Goal: Transaction & Acquisition: Book appointment/travel/reservation

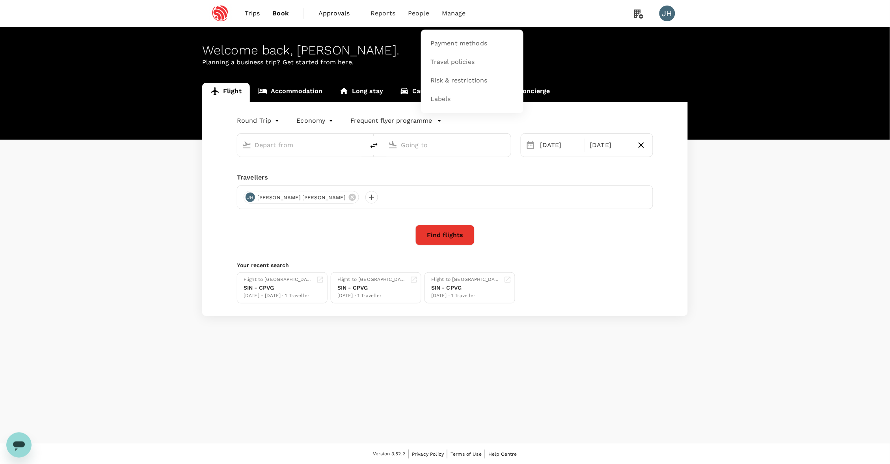
type input "Singapore Changi (SIN)"
type input "[GEOGRAPHIC_DATA], [GEOGRAPHIC_DATA] (any)"
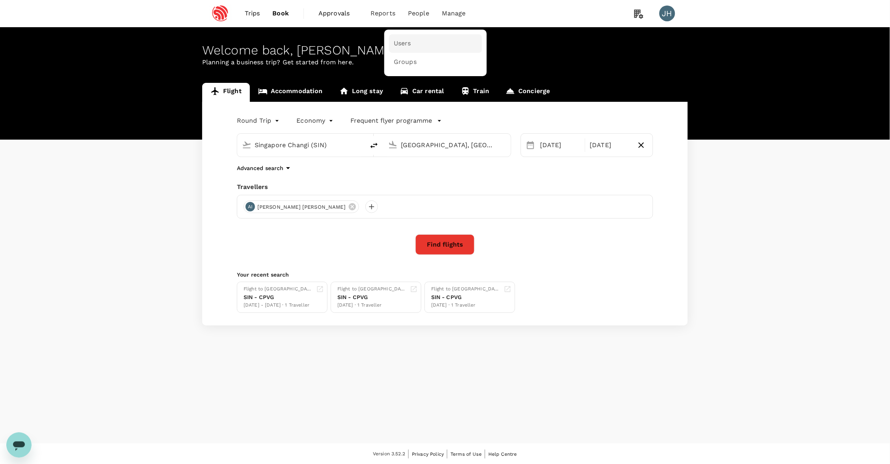
click at [403, 44] on span "Users" at bounding box center [402, 43] width 17 height 9
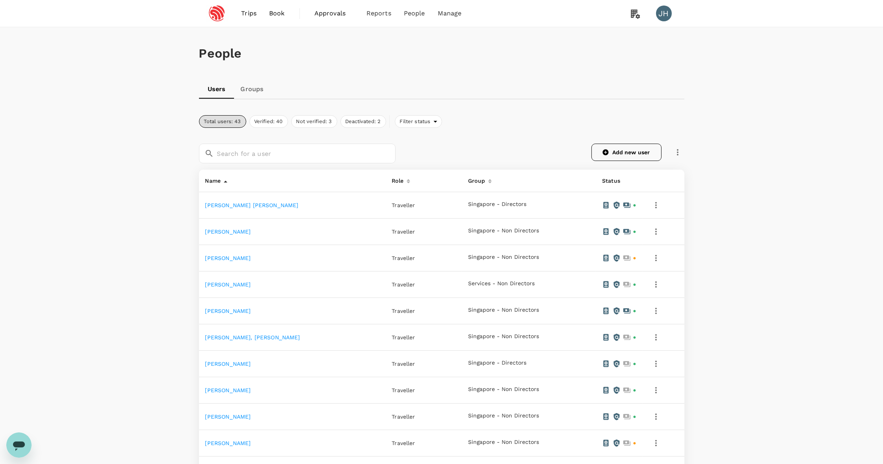
click at [626, 150] on link "Add new user" at bounding box center [627, 151] width 70 height 17
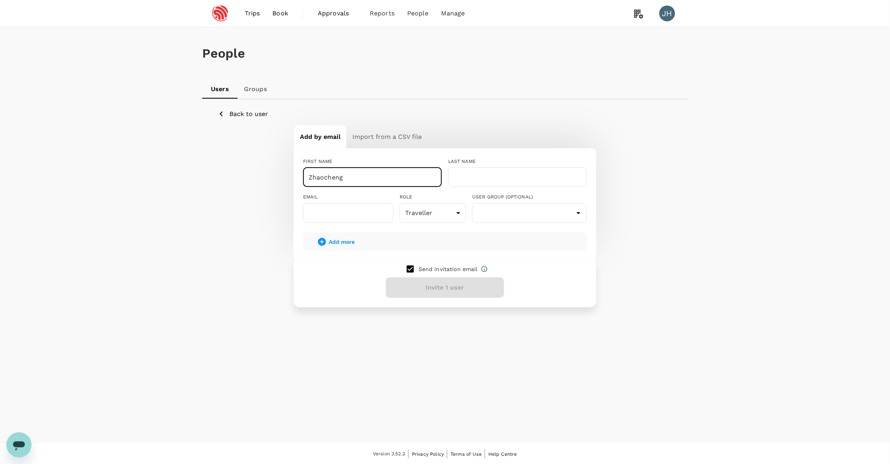
type input "Zhaocheng"
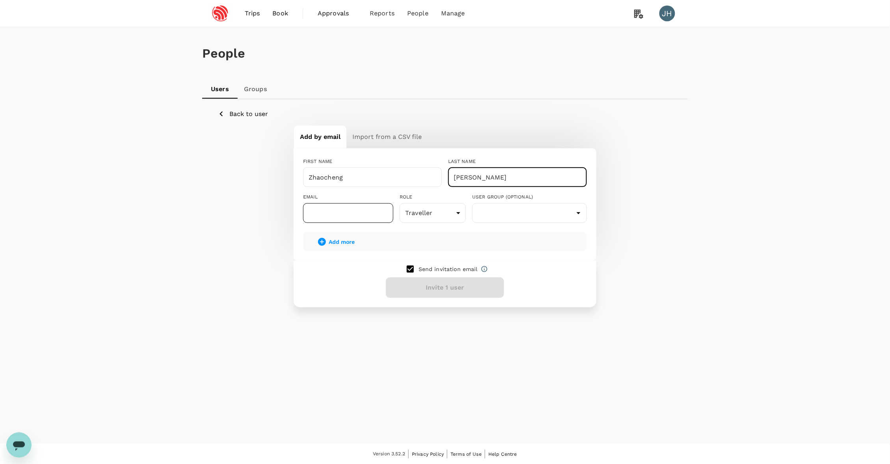
type input "Xu"
click at [373, 214] on input "text" at bounding box center [348, 213] width 90 height 20
paste input "xuzhaocheng@espressif.com"
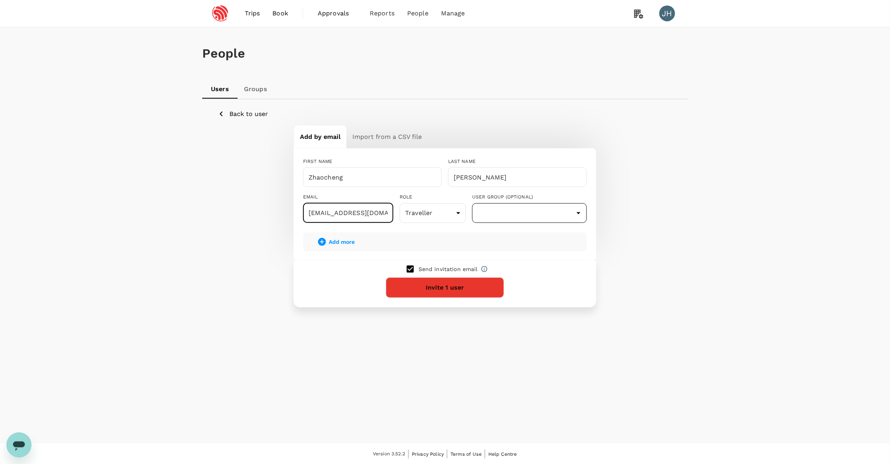
type input "xuzhaocheng@espressif.com"
click at [494, 214] on input "text" at bounding box center [529, 212] width 111 height 15
click at [494, 236] on li "Singapore - Non Directors" at bounding box center [530, 235] width 114 height 13
type input "Singapore - Non Directors"
click at [439, 292] on button "Invite 1 user" at bounding box center [445, 287] width 118 height 20
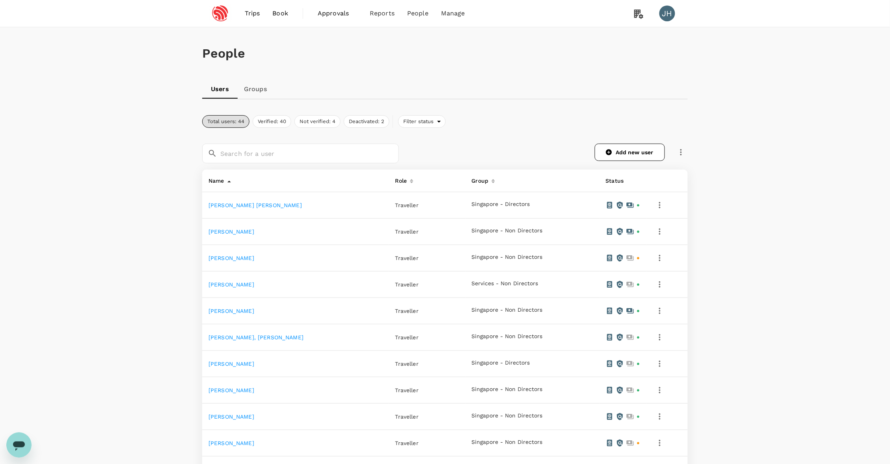
click at [283, 11] on span "Book" at bounding box center [281, 13] width 16 height 9
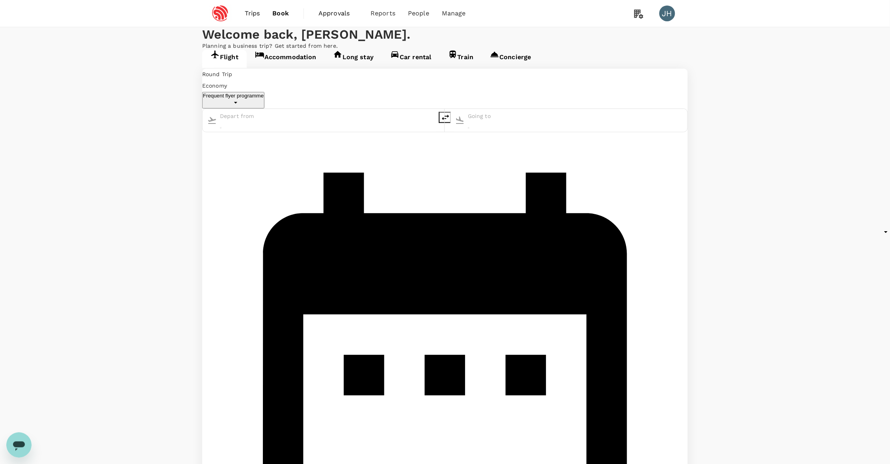
click at [281, 17] on span "Book" at bounding box center [281, 13] width 17 height 9
type input "Singapore Changi (SIN)"
type input "[GEOGRAPHIC_DATA], [GEOGRAPHIC_DATA] (any)"
type input "Singapore Changi (SIN)"
type input "[GEOGRAPHIC_DATA], [GEOGRAPHIC_DATA] (any)"
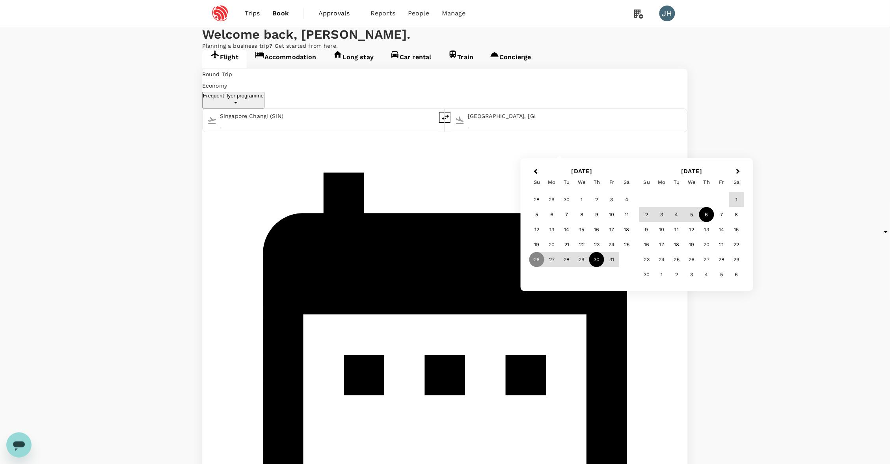
click at [593, 257] on div "30" at bounding box center [596, 259] width 15 height 15
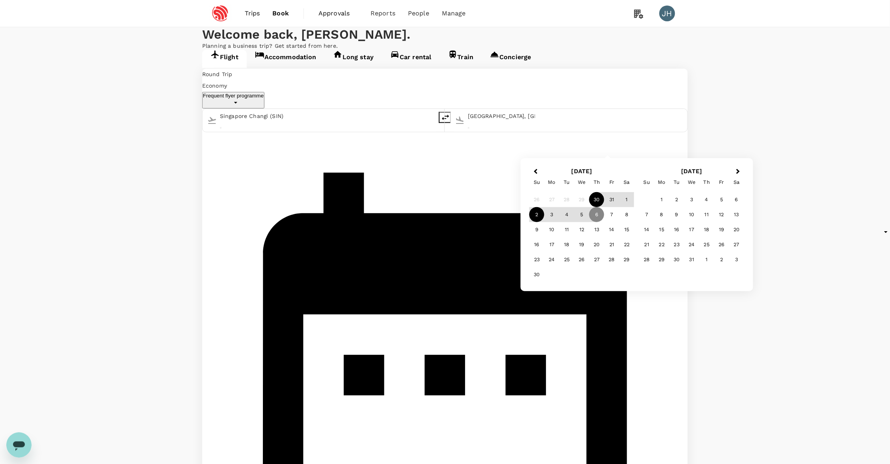
click at [537, 212] on div "2" at bounding box center [536, 214] width 15 height 15
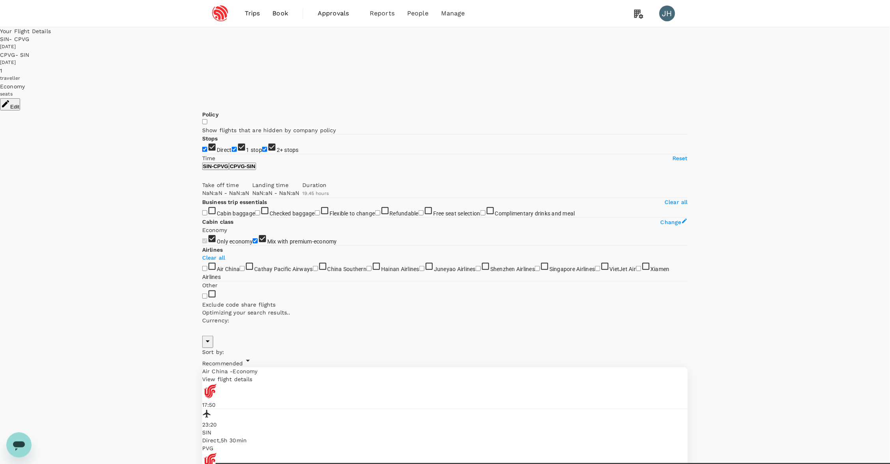
type input "SGD"
type input "1440"
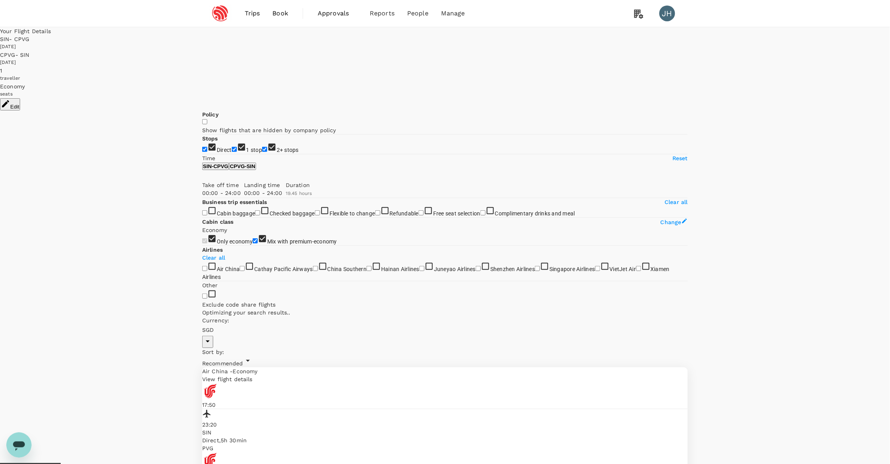
click at [262, 152] on input "2+ stops" at bounding box center [264, 149] width 5 height 5
checkbox input "false"
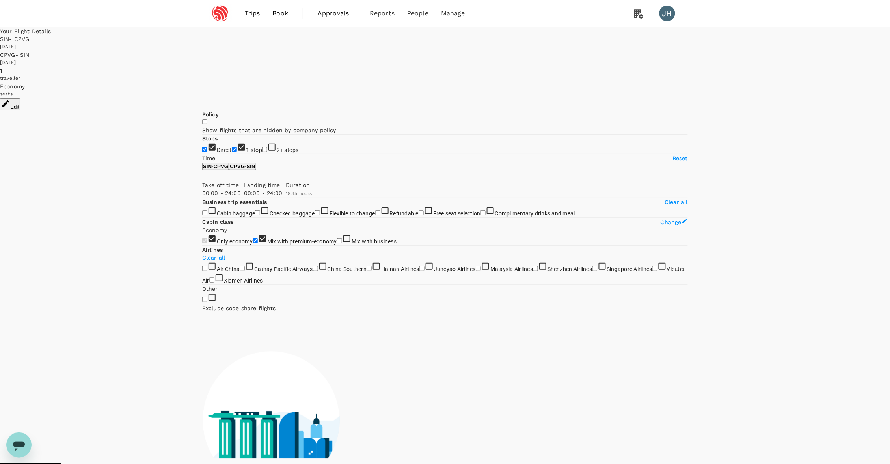
click at [232, 147] on input "1 stop" at bounding box center [234, 149] width 5 height 5
checkbox input "false"
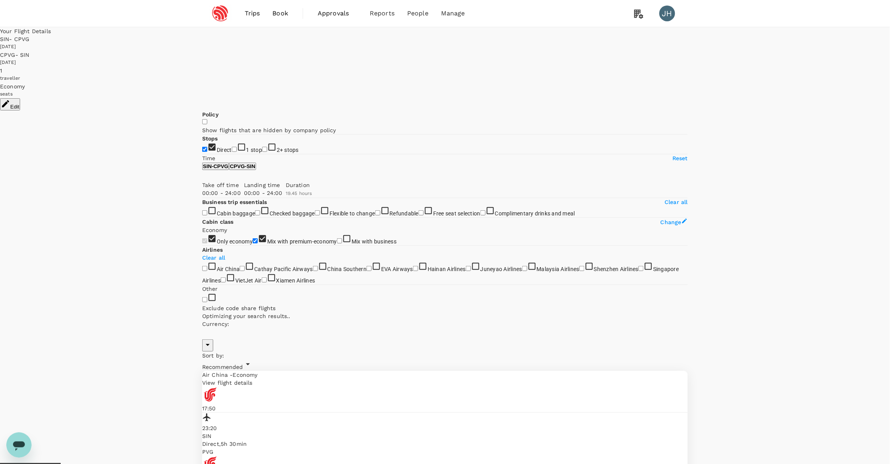
type input "SGD"
click at [243, 363] on span "Recommended" at bounding box center [222, 366] width 41 height 6
type input "SGD"
